Goal: Task Accomplishment & Management: Manage account settings

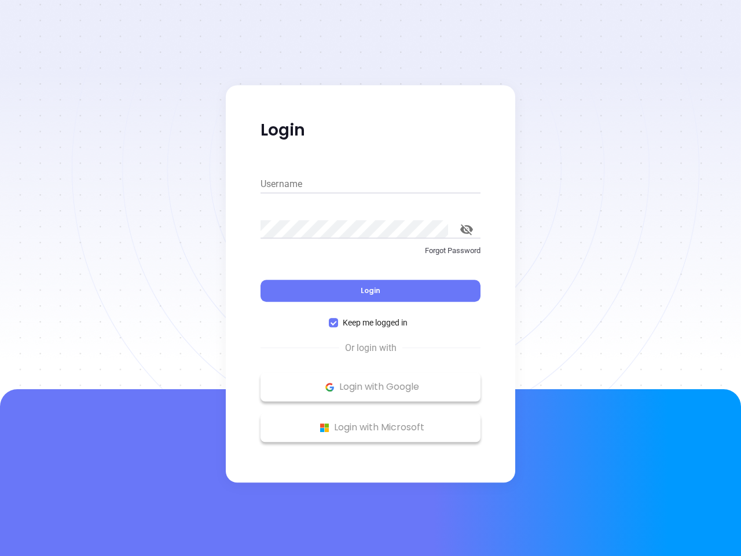
click at [371, 278] on div "Login" at bounding box center [371, 284] width 220 height 36
click at [371, 184] on input "Username" at bounding box center [371, 184] width 220 height 19
click at [467, 229] on icon "toggle password visibility" at bounding box center [466, 229] width 13 height 11
click at [371, 291] on span "Login" at bounding box center [371, 291] width 20 height 10
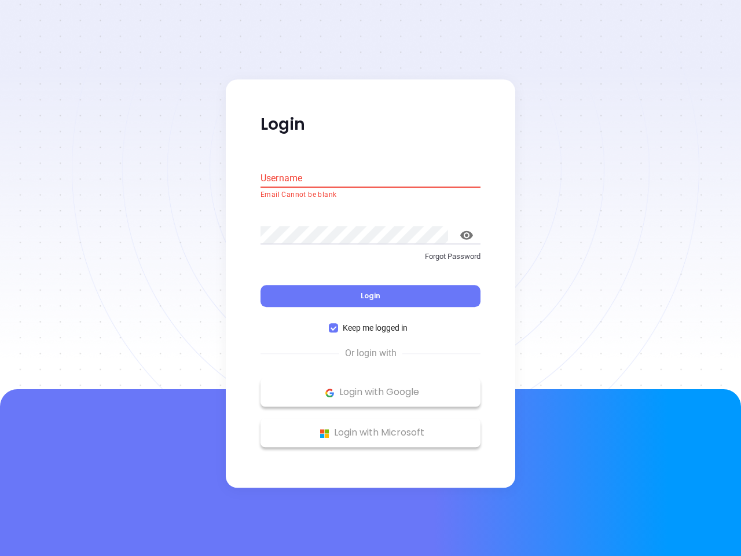
click at [371, 323] on span "Keep me logged in" at bounding box center [375, 328] width 74 height 13
click at [338, 324] on input "Keep me logged in" at bounding box center [333, 328] width 9 height 9
checkbox input "false"
click at [371, 387] on p "Login with Google" at bounding box center [370, 392] width 209 height 17
click at [371, 427] on p "Login with Microsoft" at bounding box center [370, 433] width 209 height 17
